Goal: Task Accomplishment & Management: Manage account settings

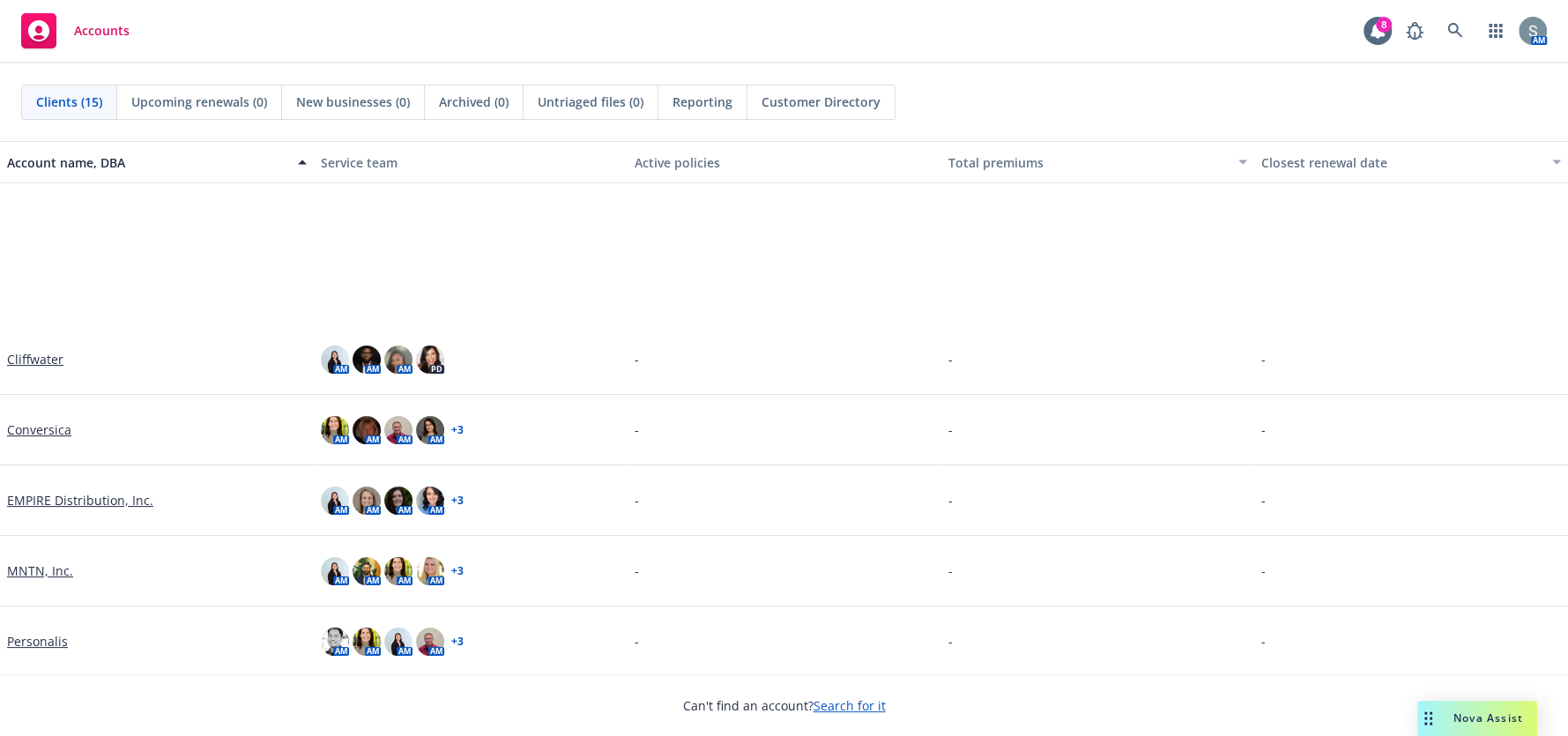
scroll to position [265, 0]
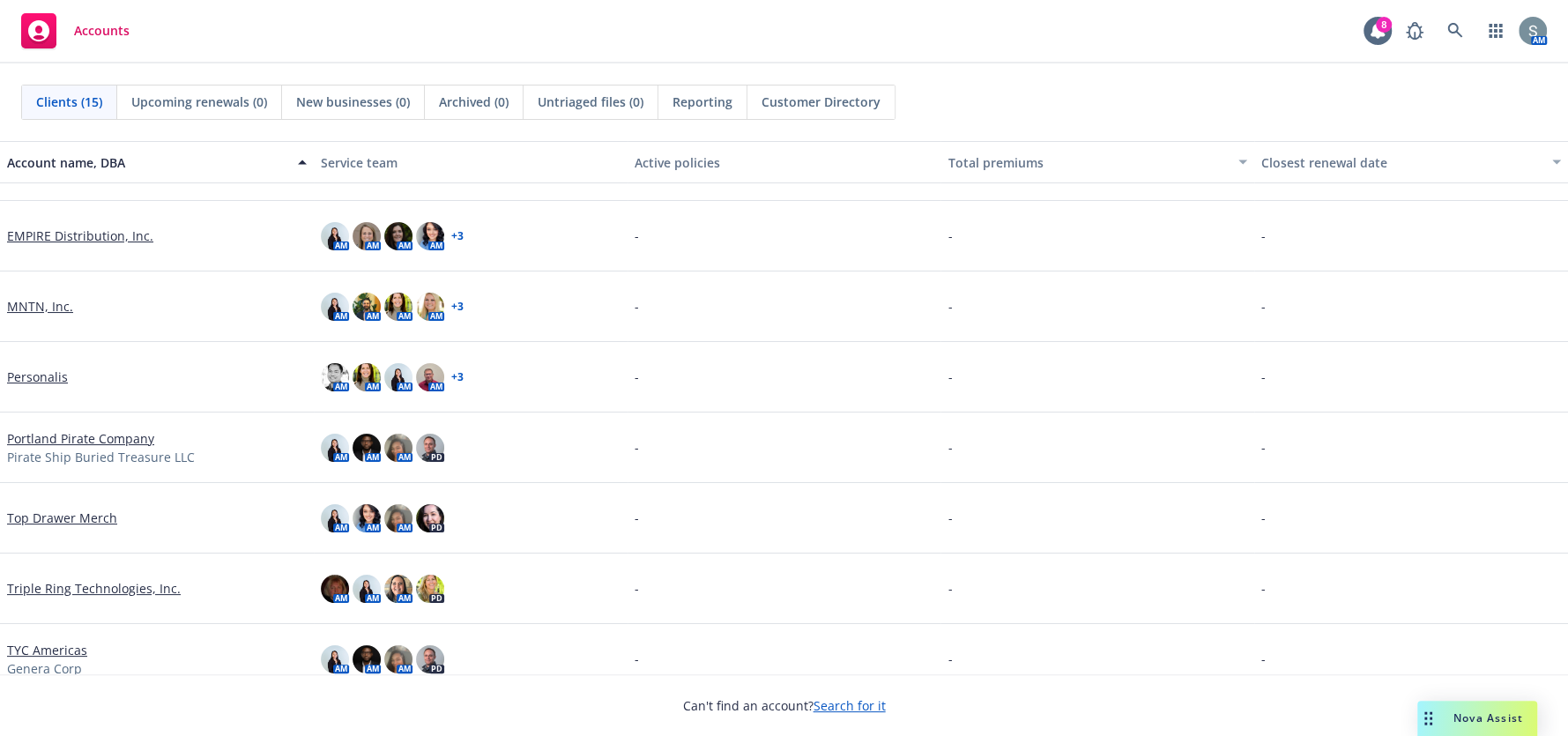
click at [46, 368] on link "Personalis" at bounding box center [37, 376] width 61 height 19
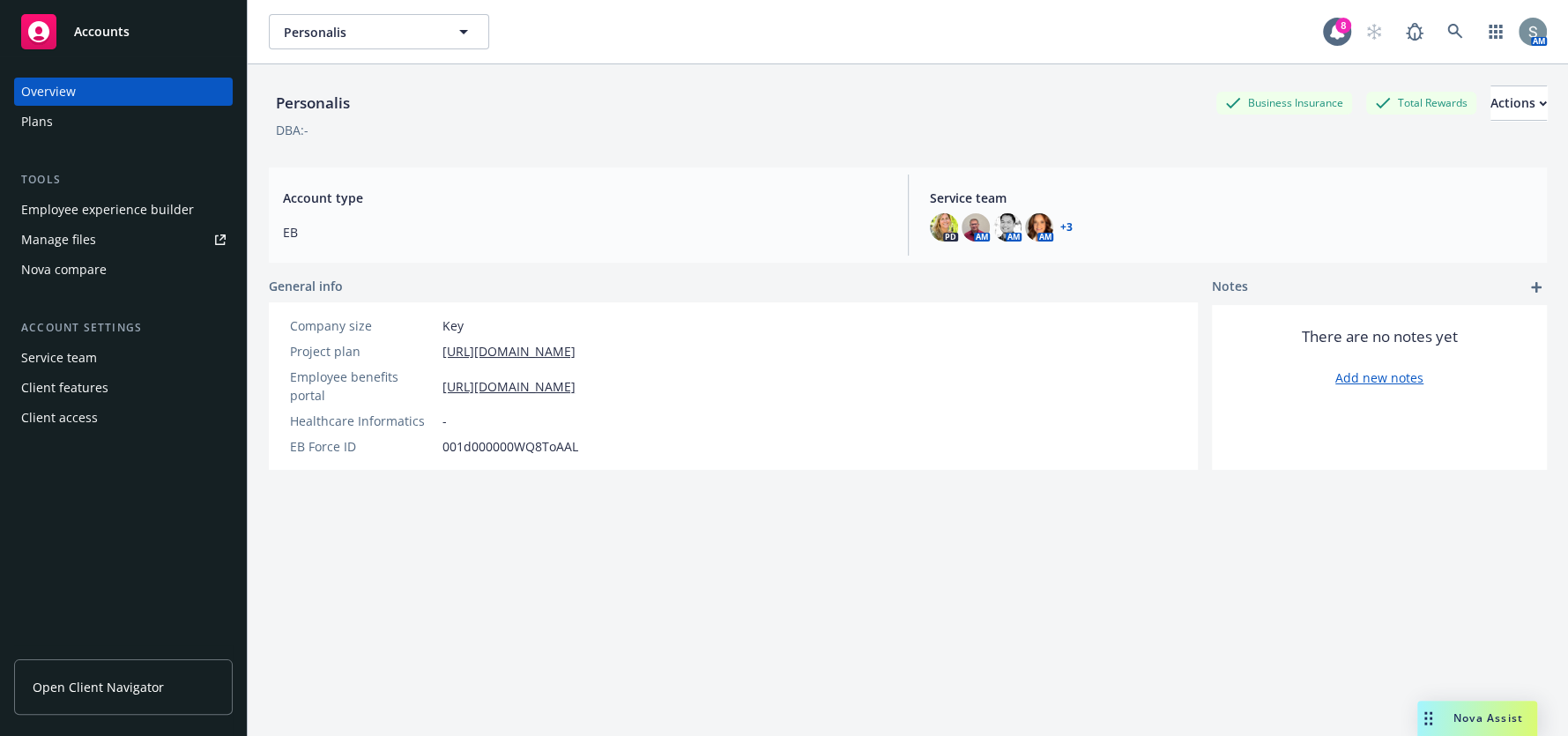
click at [98, 235] on link "Manage files" at bounding box center [123, 240] width 218 height 29
